Goal: Find specific page/section

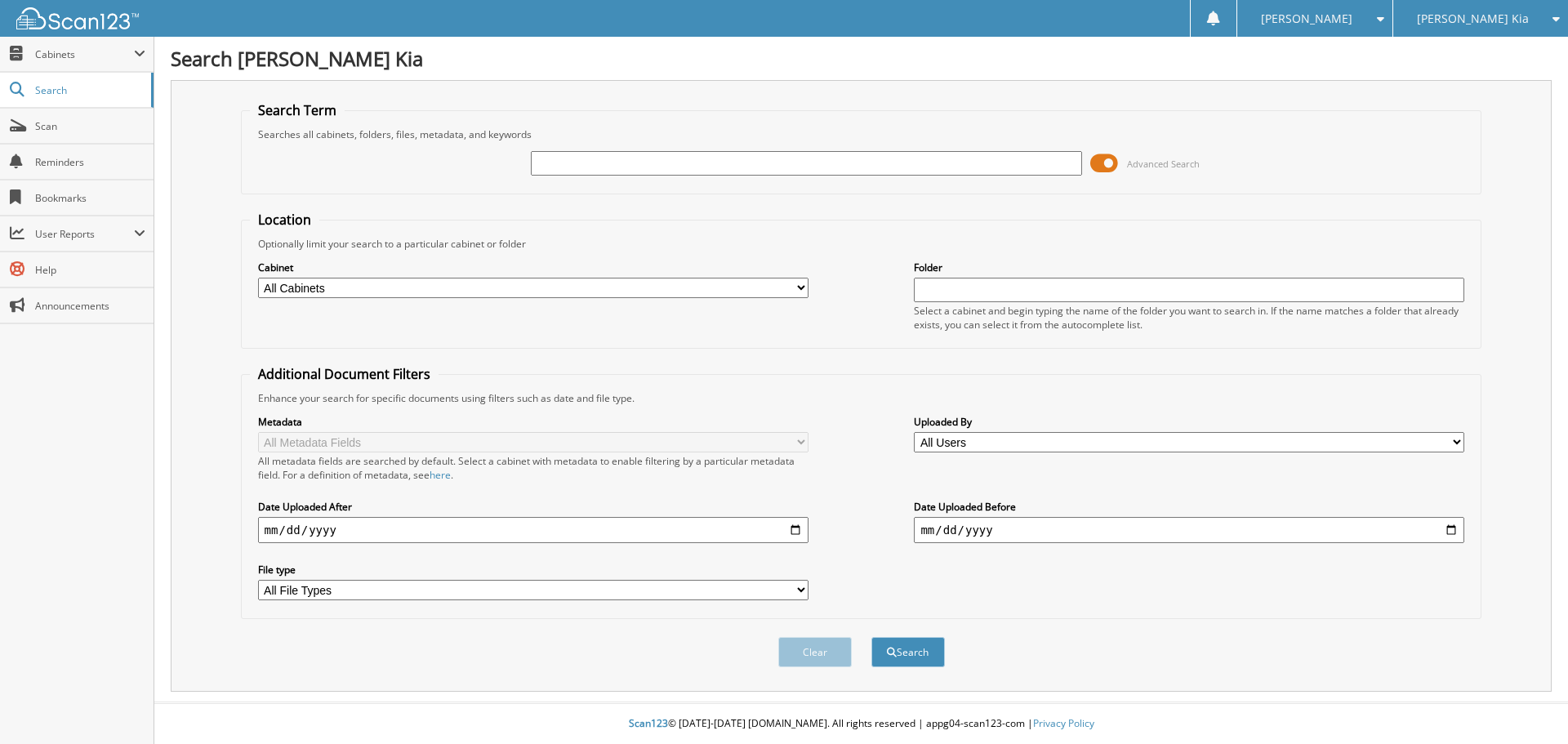
click at [770, 162] on input "text" at bounding box center [806, 163] width 550 height 25
type input "[PERSON_NAME]"
click at [871, 636] on button "Search" at bounding box center [908, 651] width 73 height 30
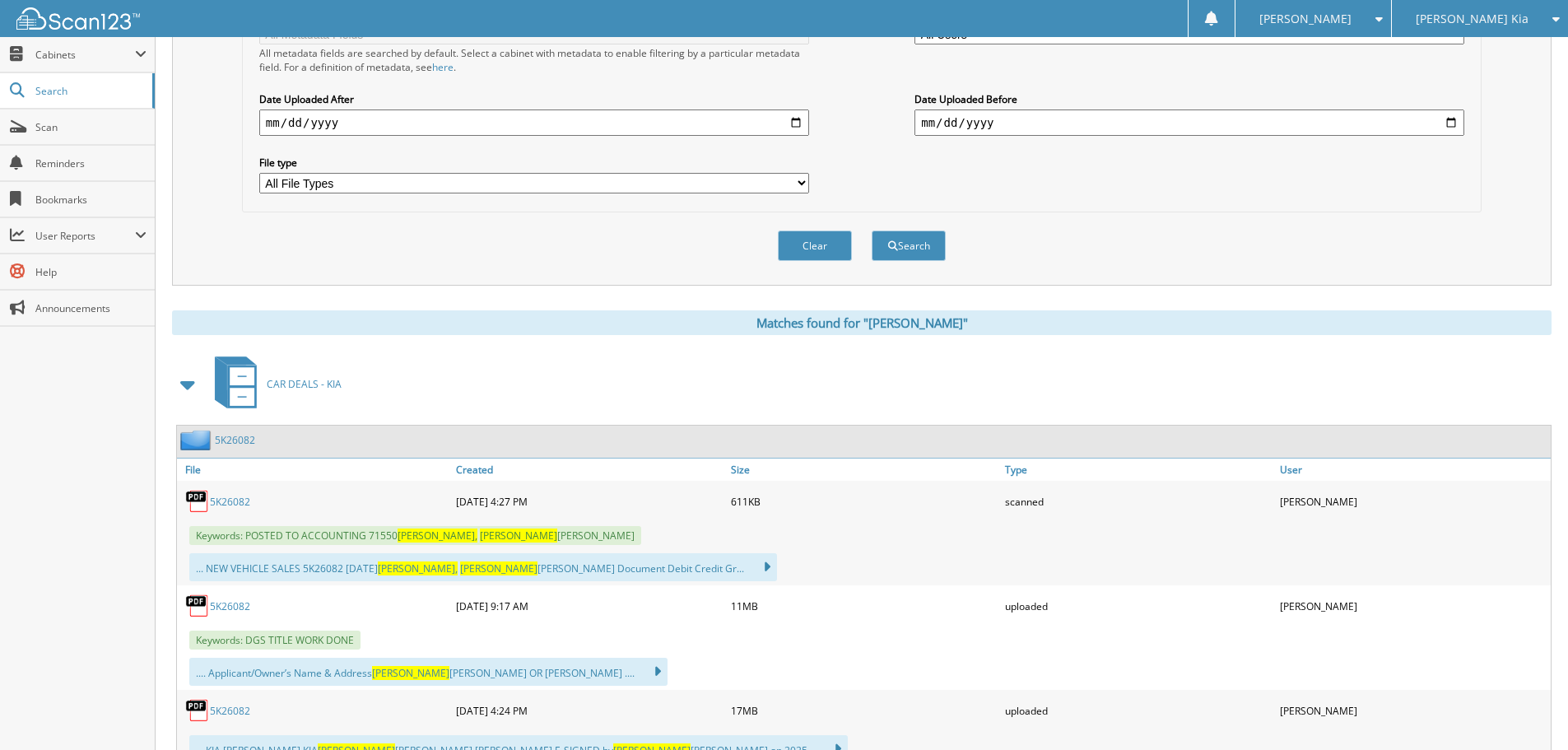
scroll to position [493, 0]
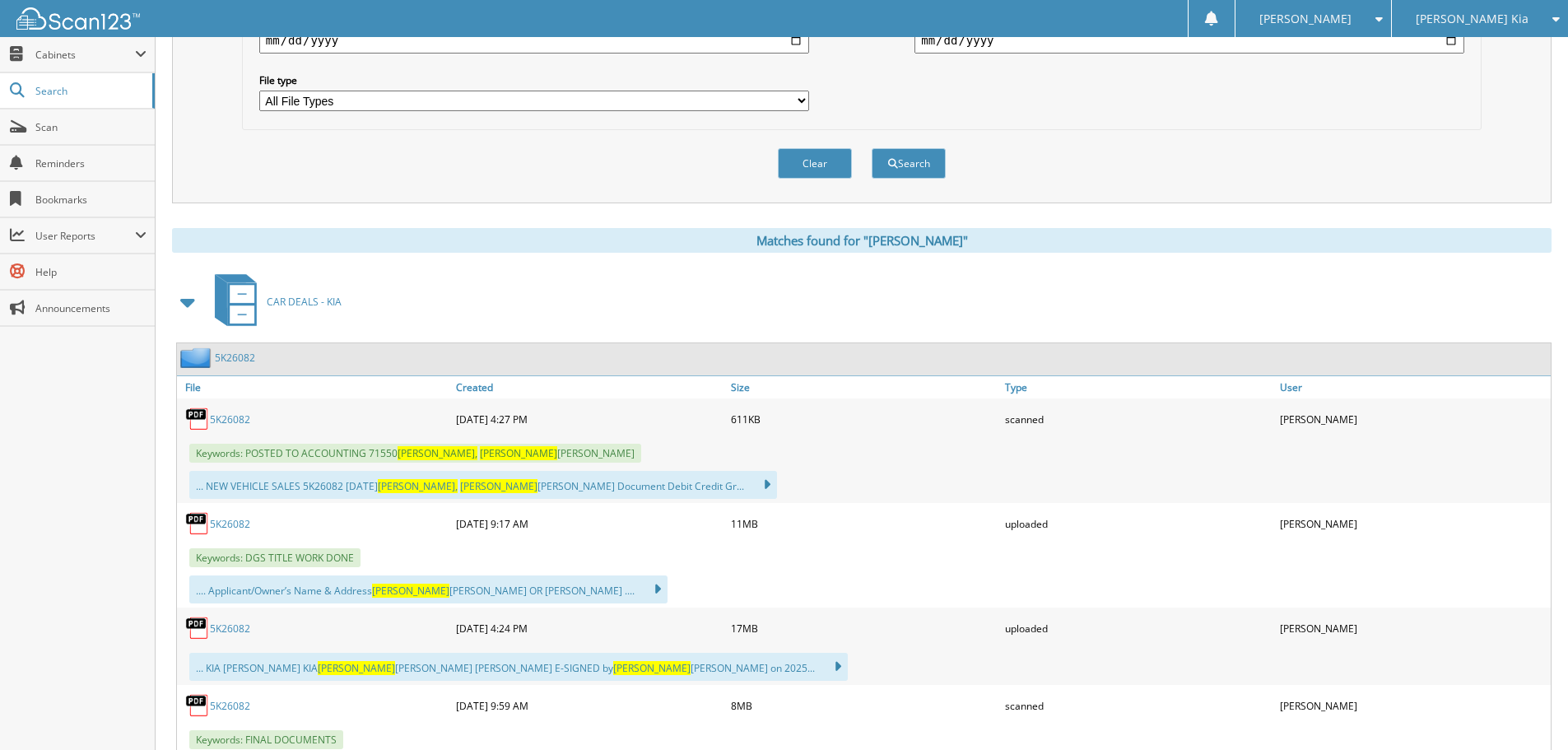
click at [233, 423] on link "5K26082" at bounding box center [230, 419] width 41 height 14
click at [74, 135] on link "Scan" at bounding box center [77, 127] width 155 height 36
